Goal: Task Accomplishment & Management: Manage account settings

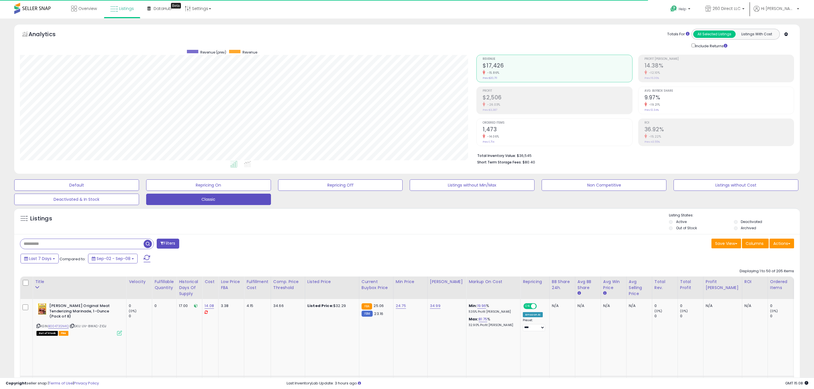
select select "**"
click at [132, 7] on span "Listings" at bounding box center [126, 9] width 15 height 6
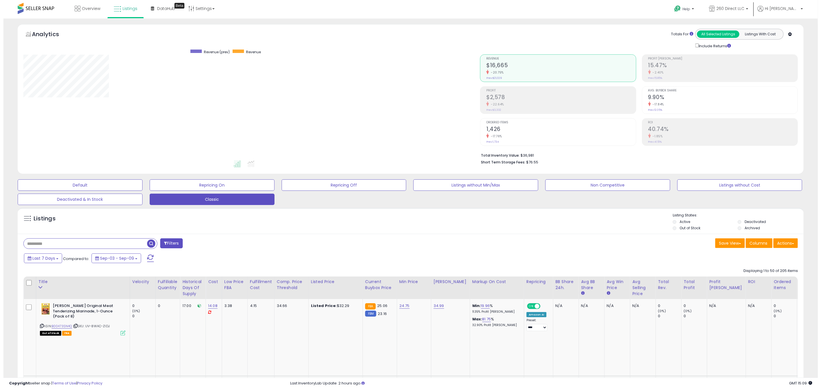
scroll to position [117, 456]
click at [526, 92] on span "Profit" at bounding box center [557, 90] width 149 height 3
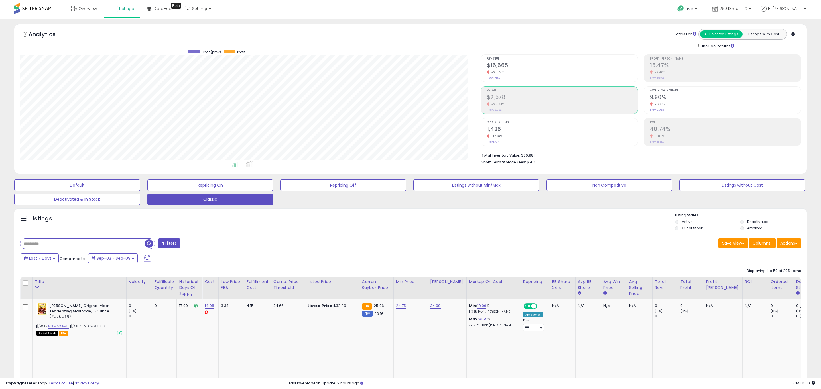
scroll to position [284806, 284466]
click at [515, 77] on div "Revenue $16,665 -20.75% Prev: $21,029" at bounding box center [557, 68] width 149 height 26
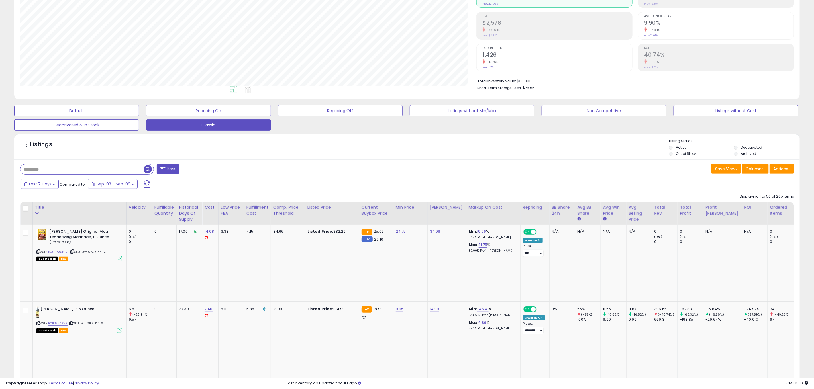
scroll to position [85, 0]
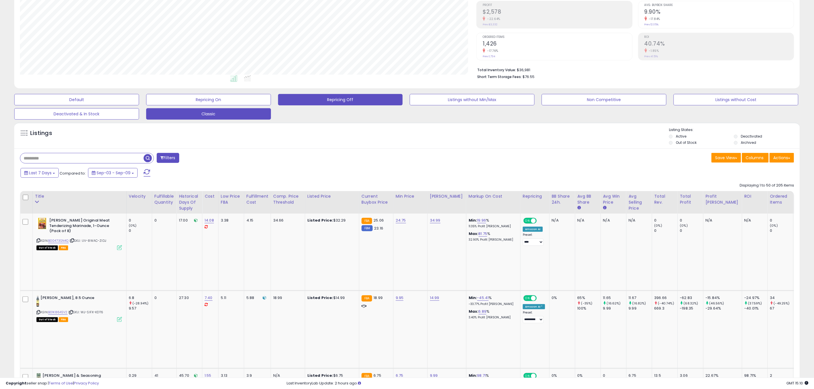
click at [372, 98] on button "Repricing Off" at bounding box center [340, 99] width 125 height 11
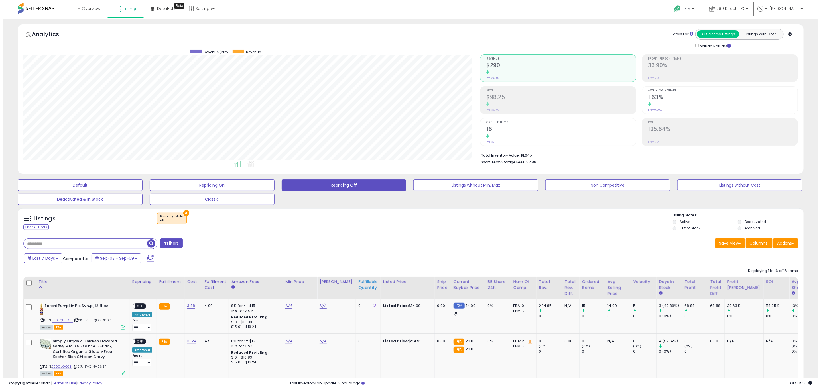
scroll to position [117, 456]
click at [361, 284] on div "Fulfillable Quantity" at bounding box center [365, 285] width 20 height 12
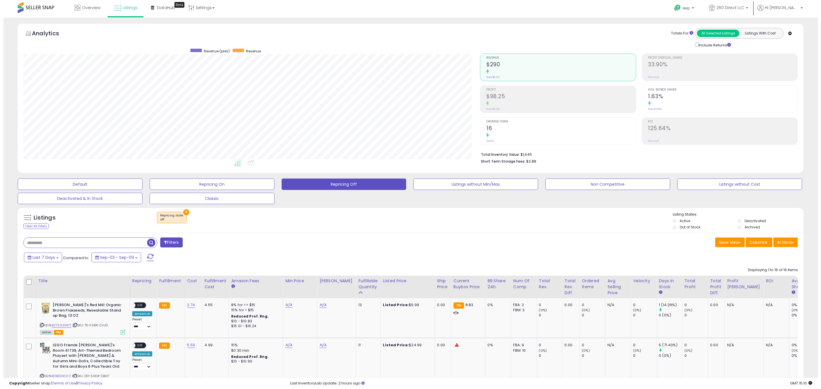
scroll to position [0, 0]
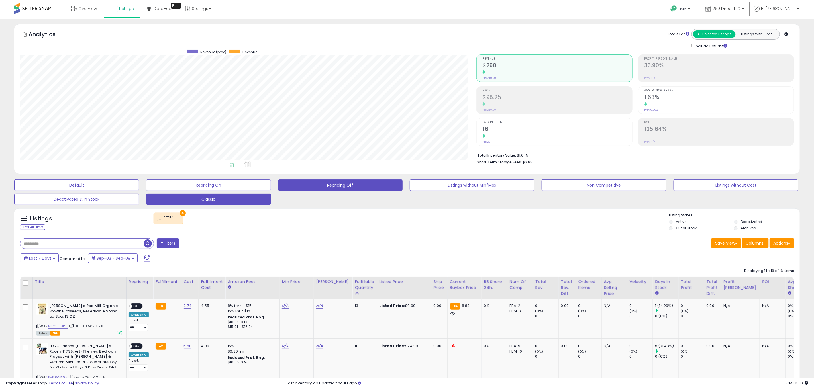
click at [258, 200] on button "Classic" at bounding box center [208, 199] width 125 height 11
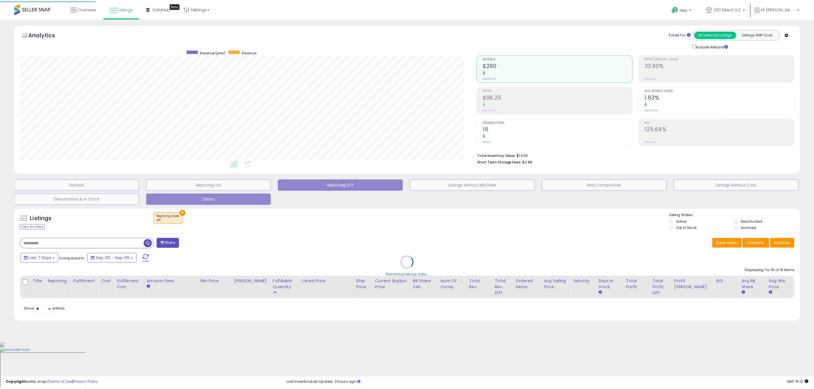
scroll to position [117, 461]
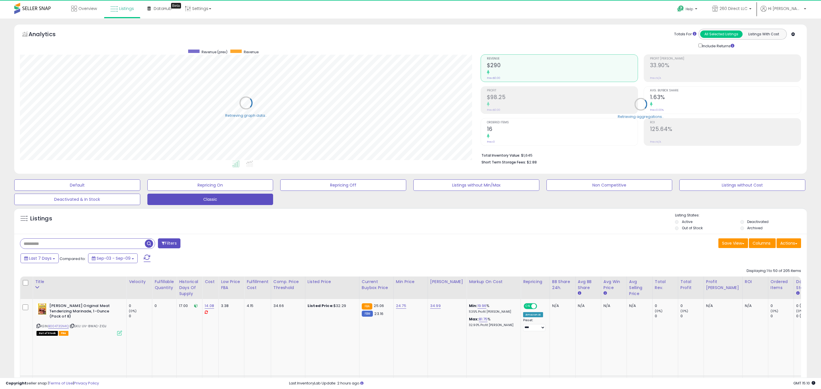
select select "**"
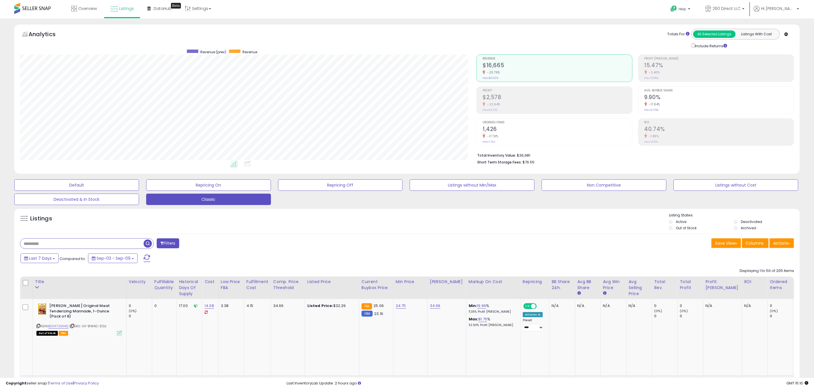
scroll to position [117, 456]
